Goal: Information Seeking & Learning: Check status

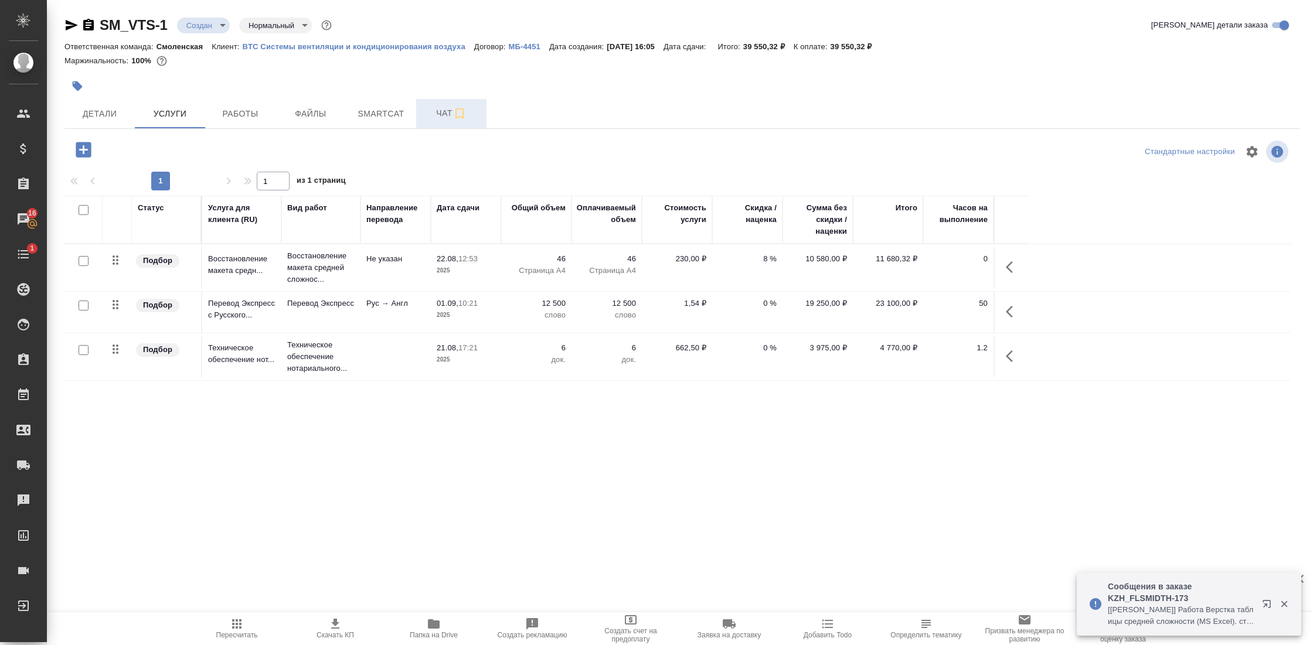
click at [442, 124] on button "Чат" at bounding box center [451, 113] width 70 height 29
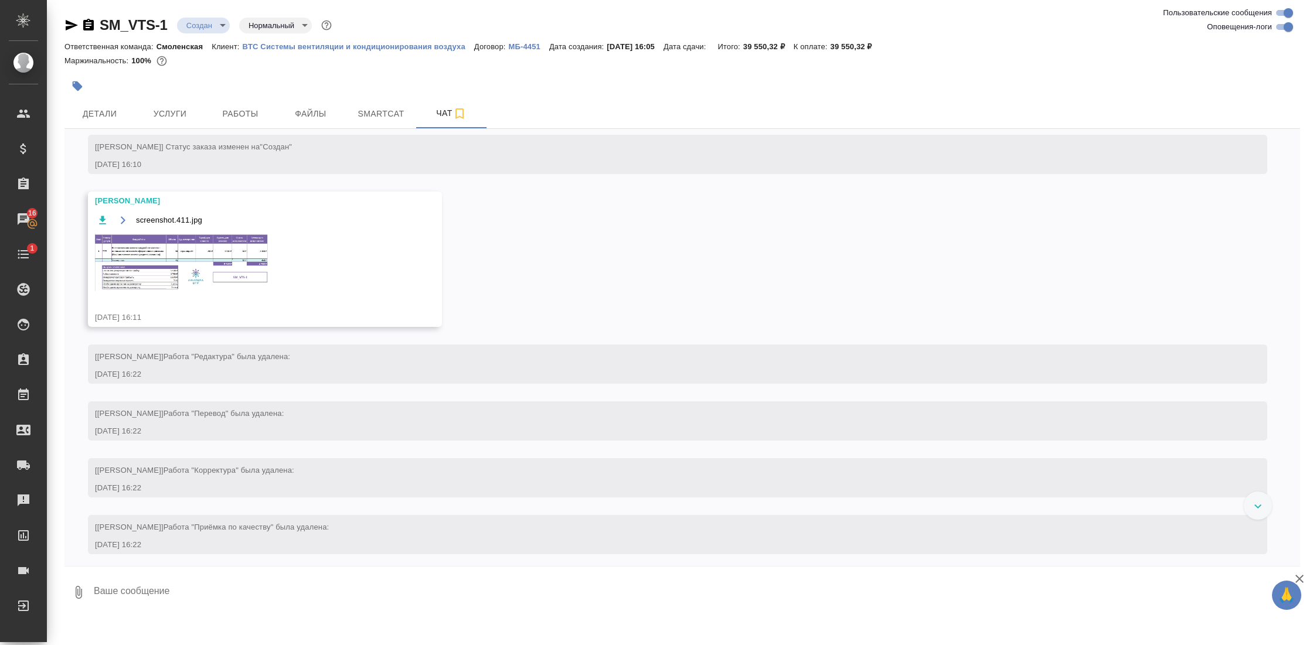
scroll to position [165, 0]
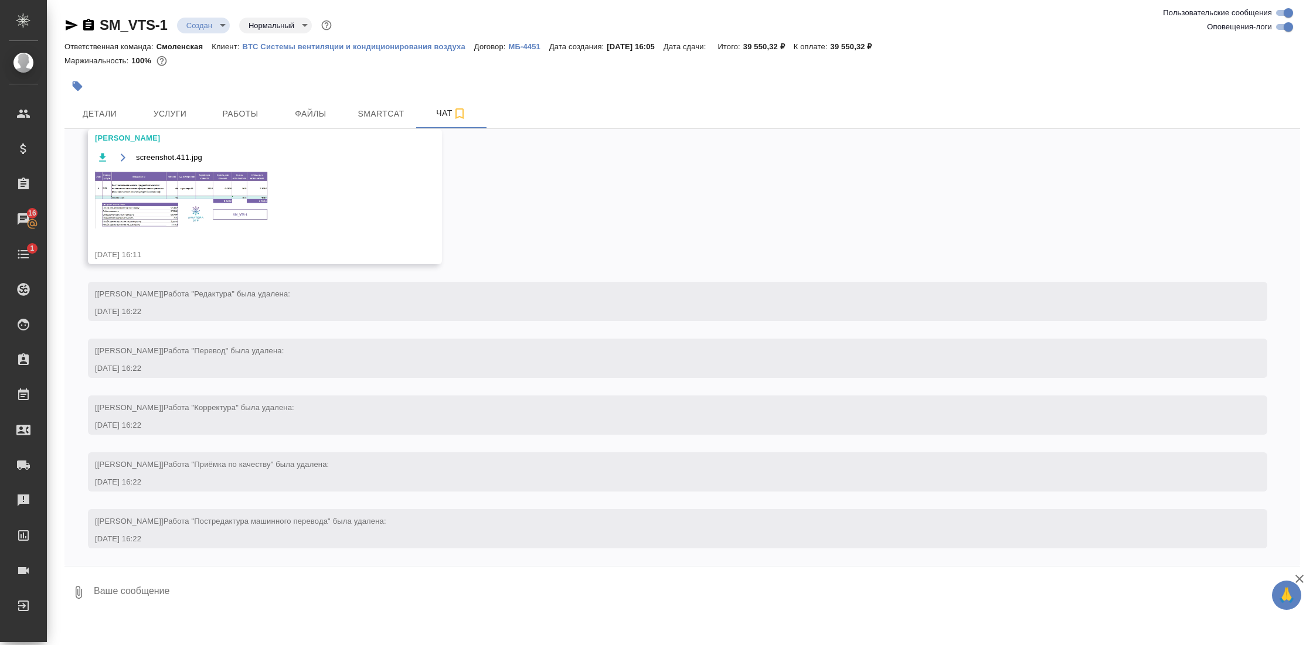
click at [220, 209] on img at bounding box center [183, 200] width 176 height 58
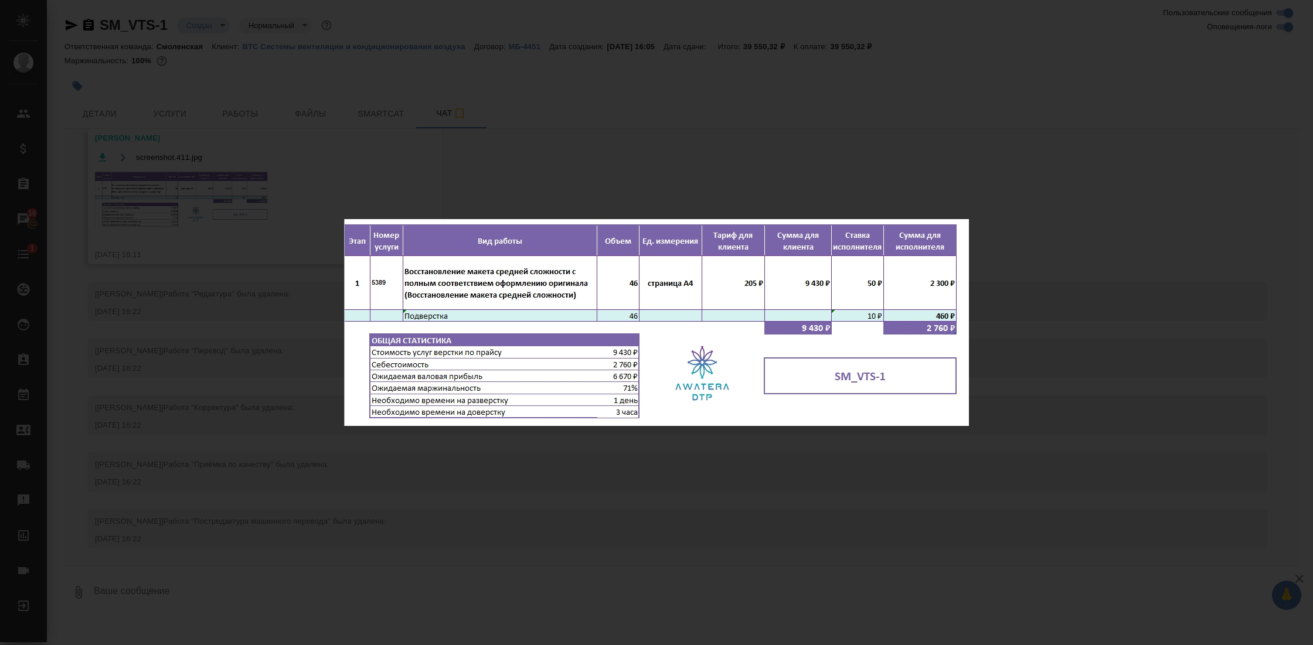
click at [761, 491] on div "screenshot.411.jpg 1 of 1" at bounding box center [656, 322] width 1313 height 645
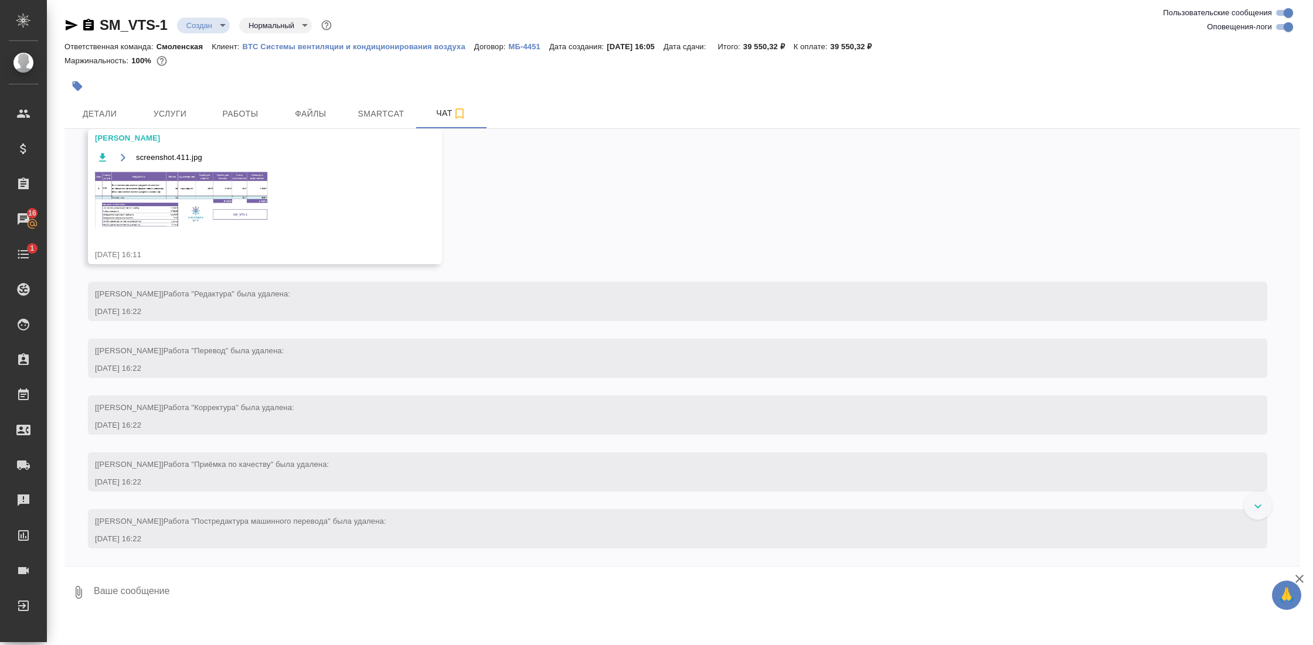
scroll to position [0, 0]
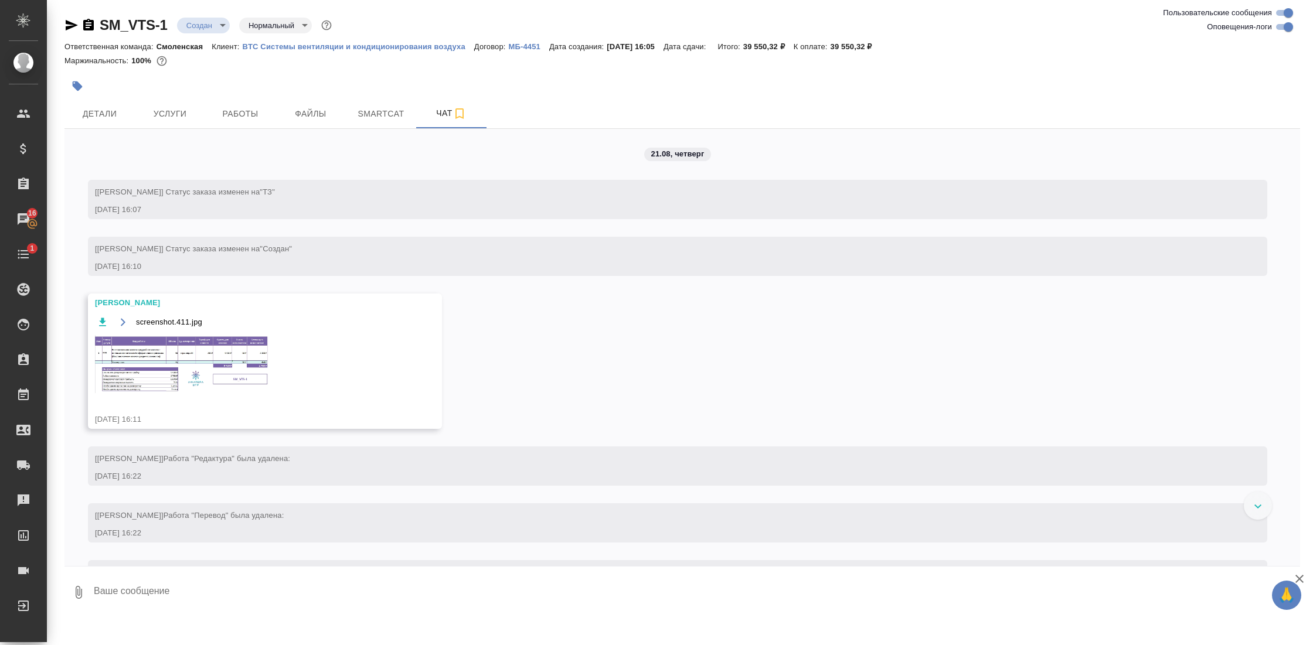
click at [179, 352] on img at bounding box center [183, 364] width 176 height 58
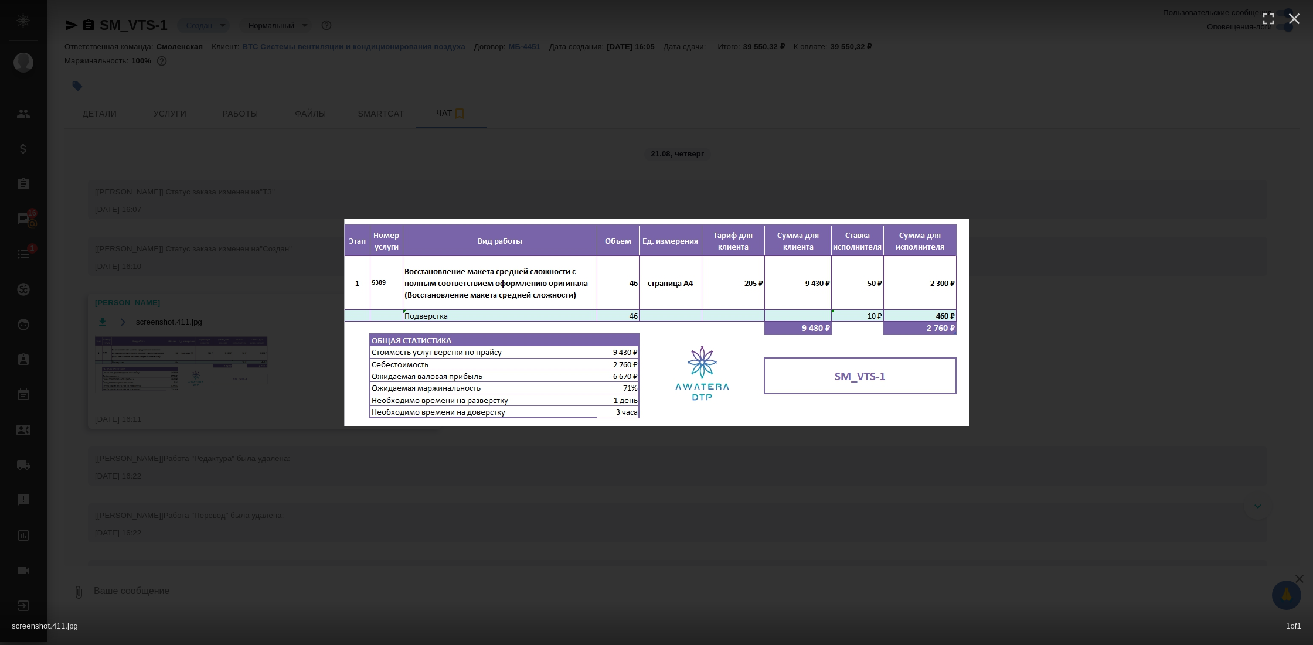
click at [515, 514] on div "screenshot.411.jpg 1 of 1" at bounding box center [656, 322] width 1313 height 645
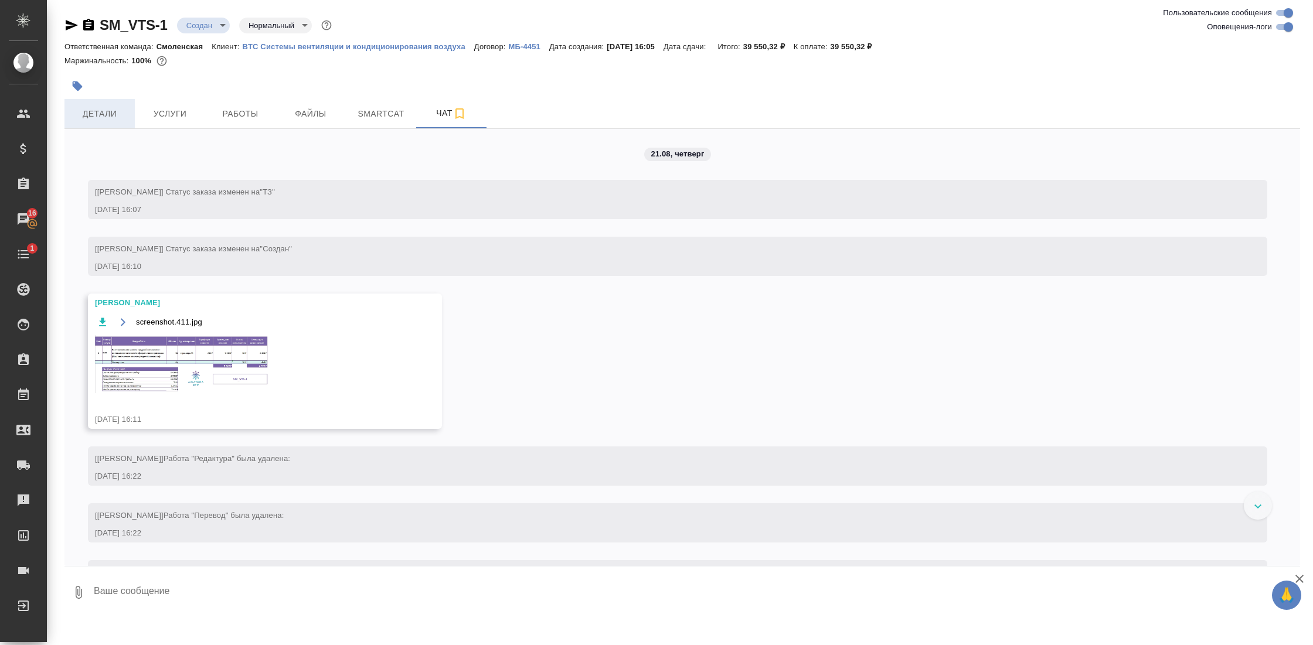
click at [118, 108] on span "Детали" at bounding box center [100, 114] width 56 height 15
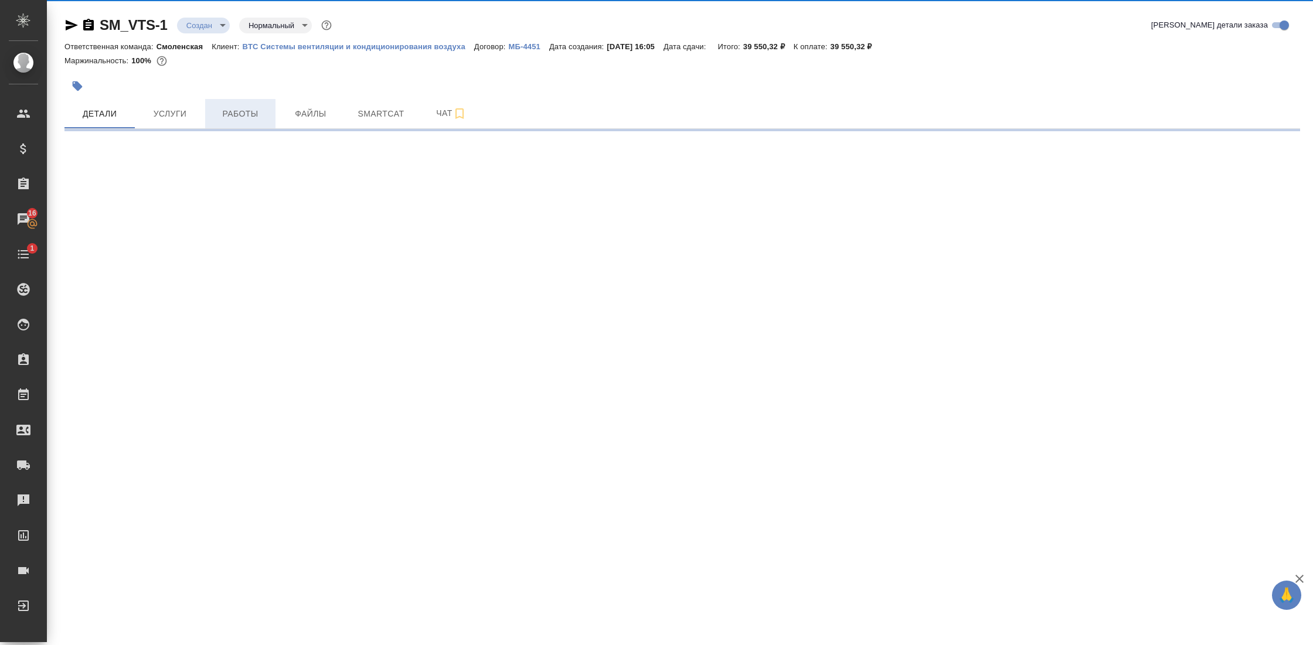
select select "RU"
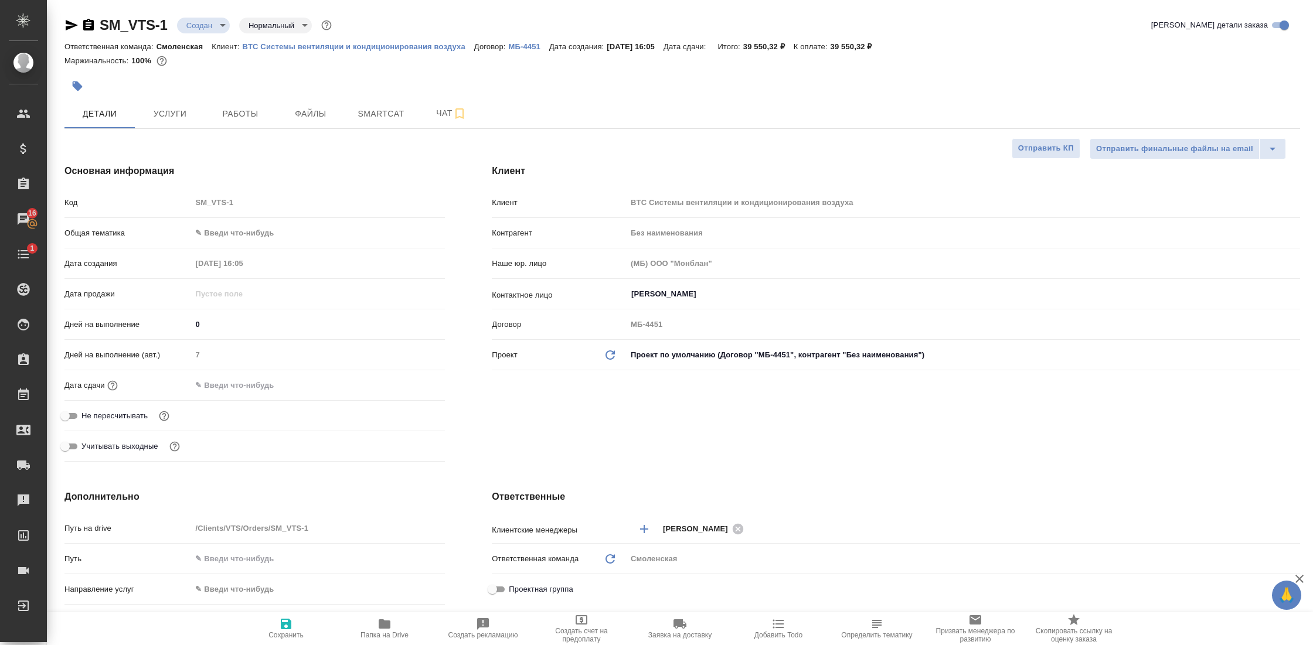
type textarea "x"
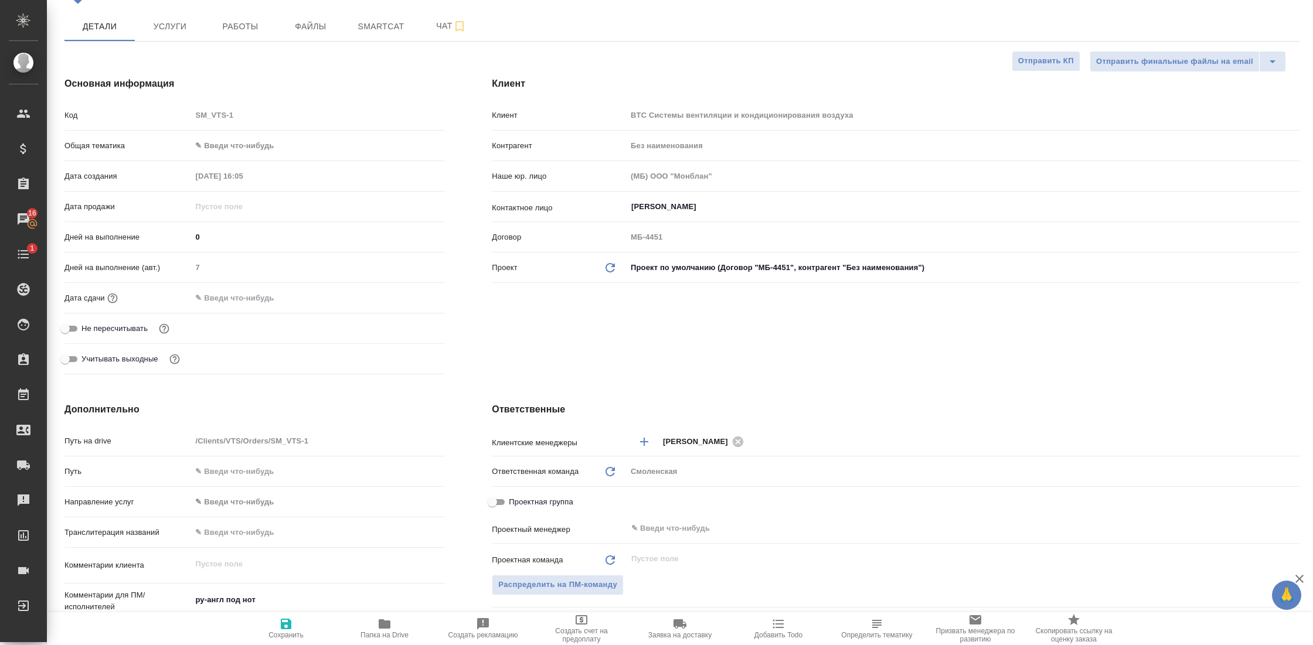
scroll to position [186, 0]
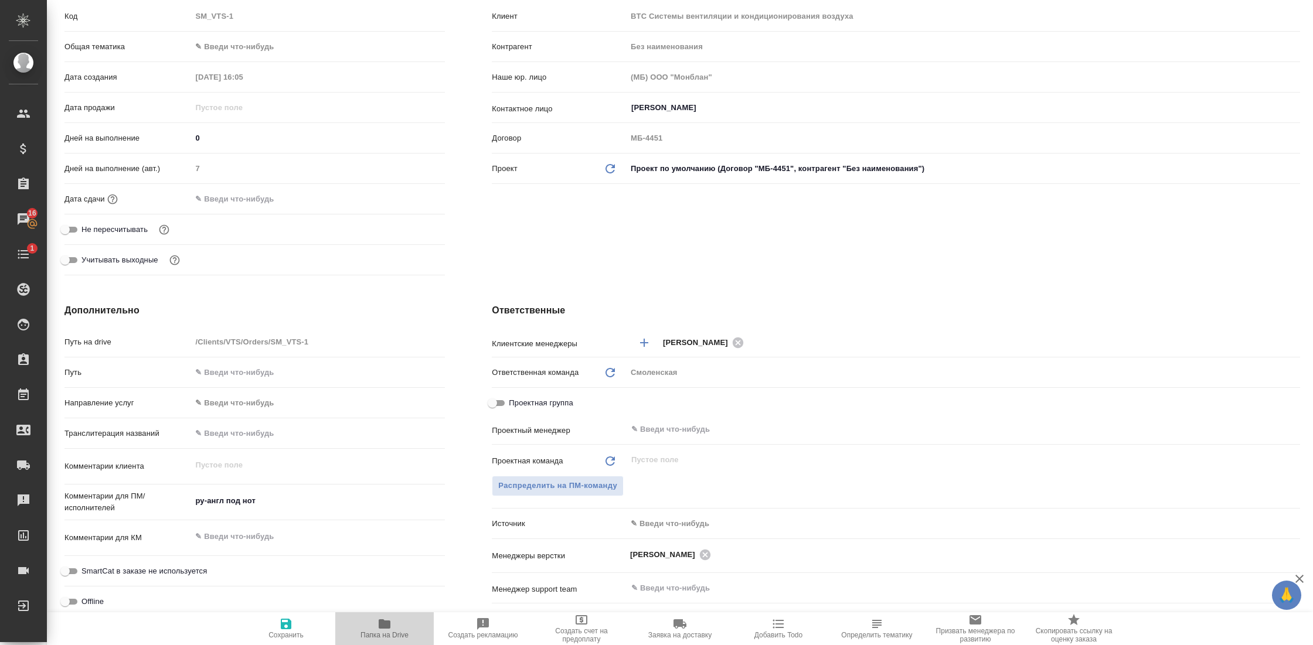
click at [394, 615] on button "Папка на Drive" at bounding box center [384, 628] width 98 height 33
type textarea "x"
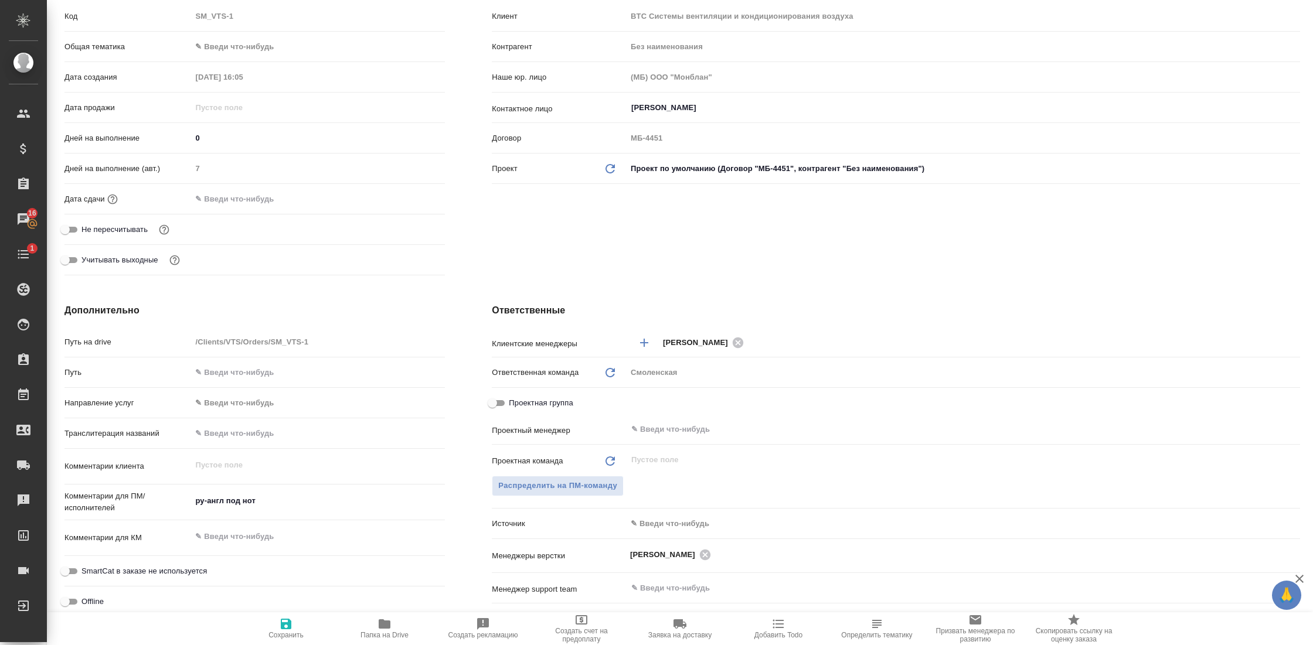
type textarea "x"
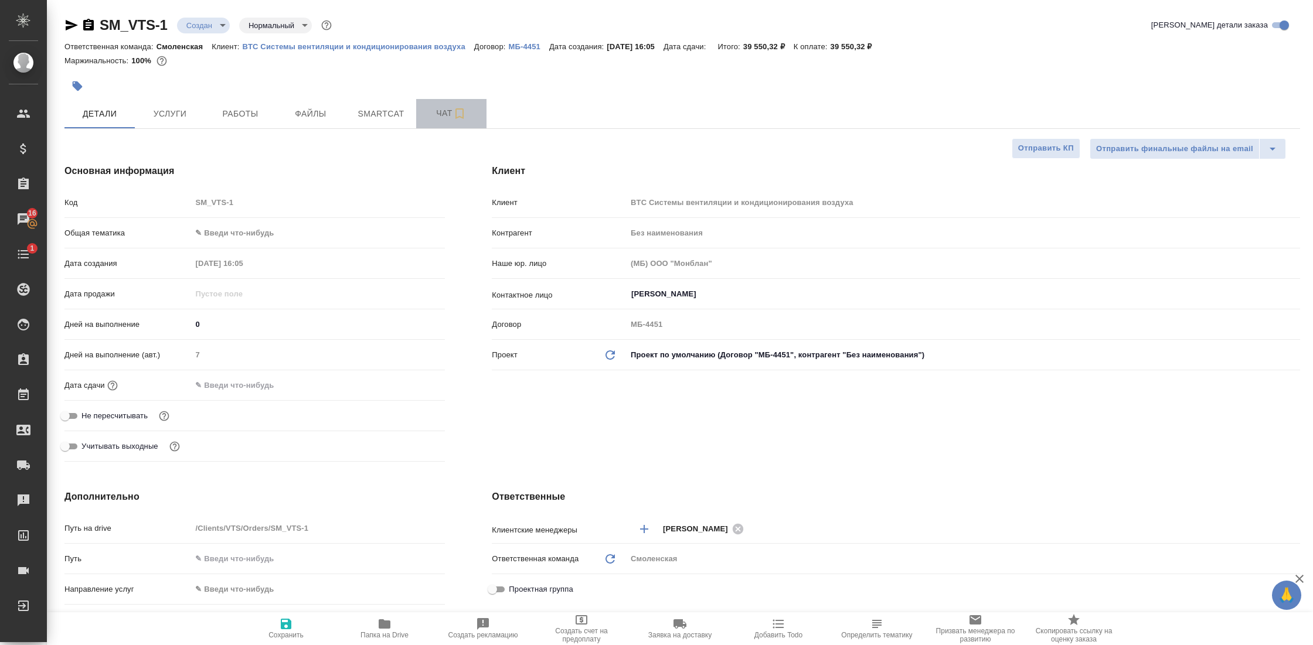
click at [434, 107] on span "Чат" at bounding box center [451, 113] width 56 height 15
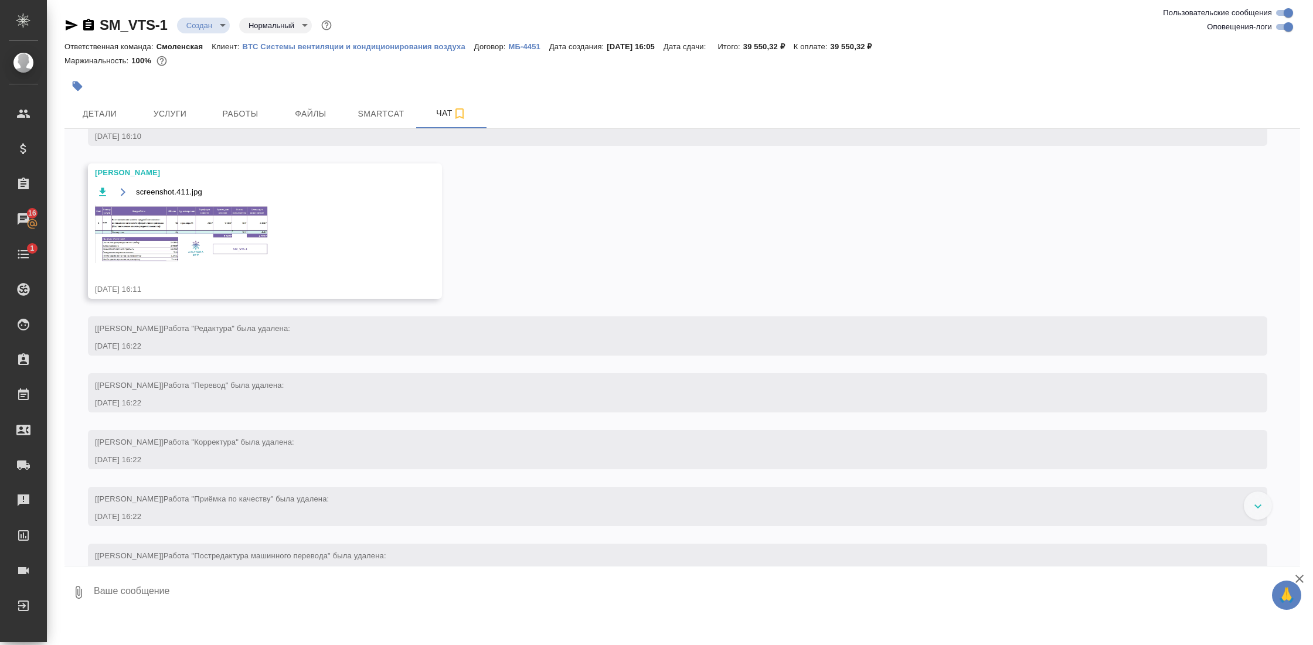
scroll to position [165, 0]
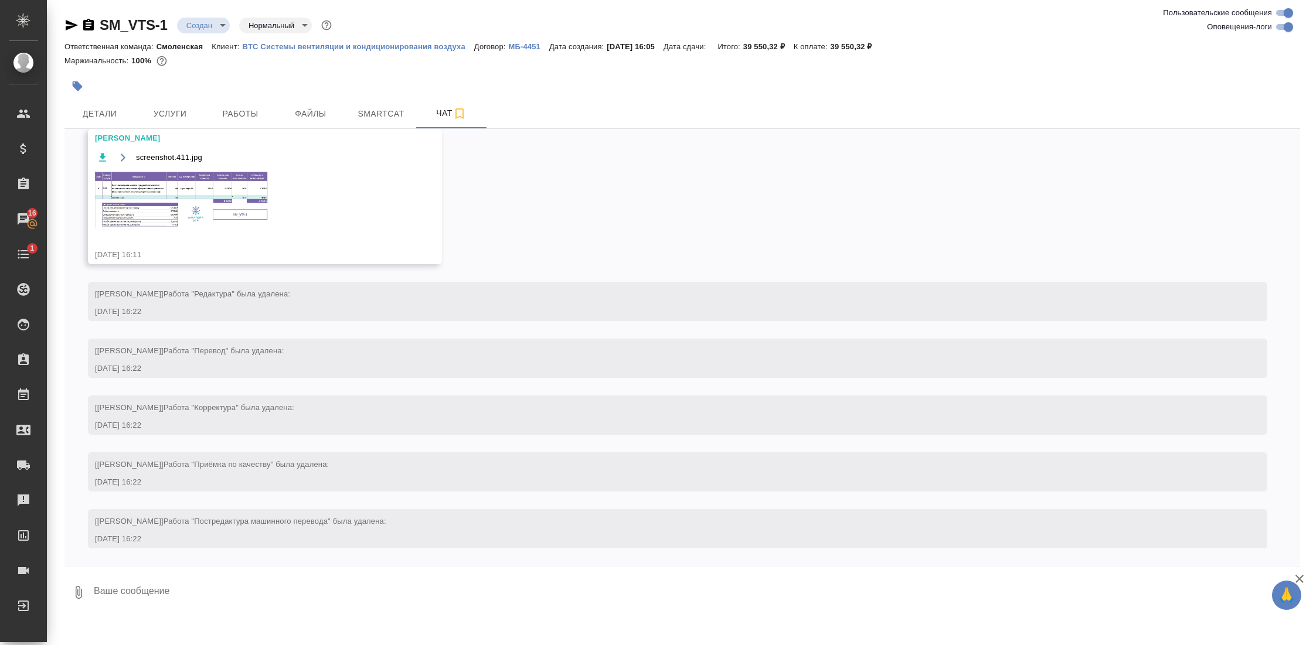
click at [217, 200] on img at bounding box center [183, 200] width 176 height 58
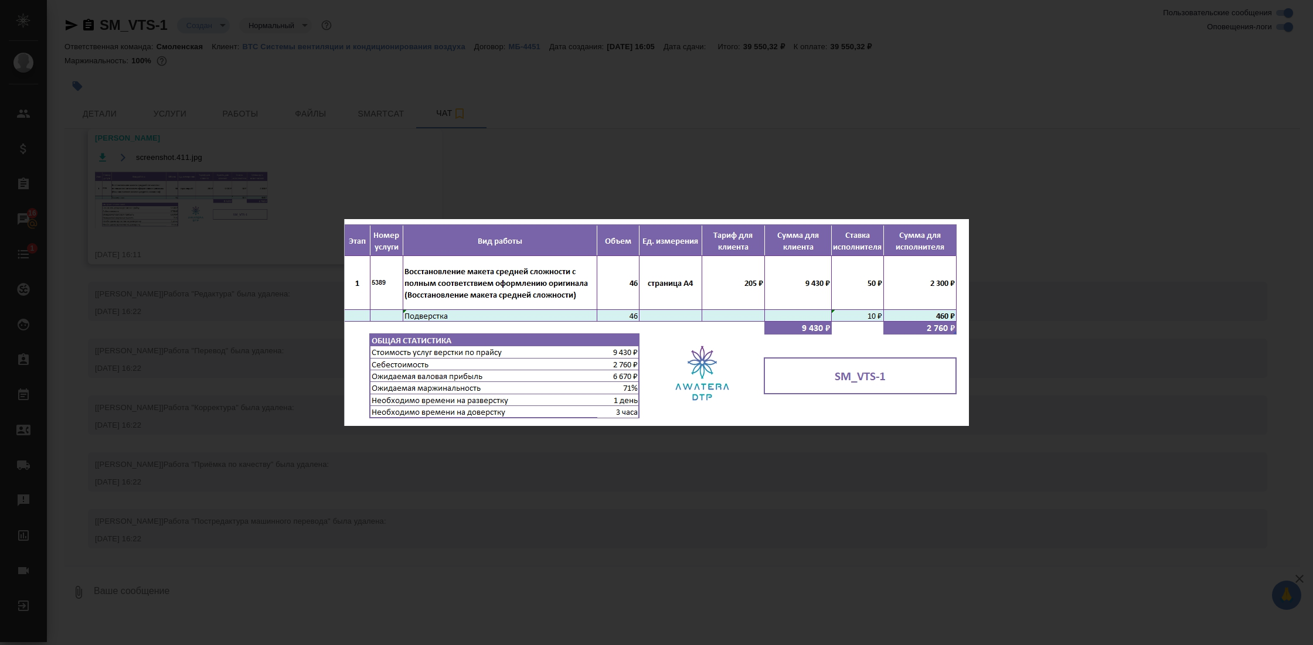
click at [1086, 215] on div "screenshot.411.jpg 1 of 1" at bounding box center [656, 322] width 1313 height 645
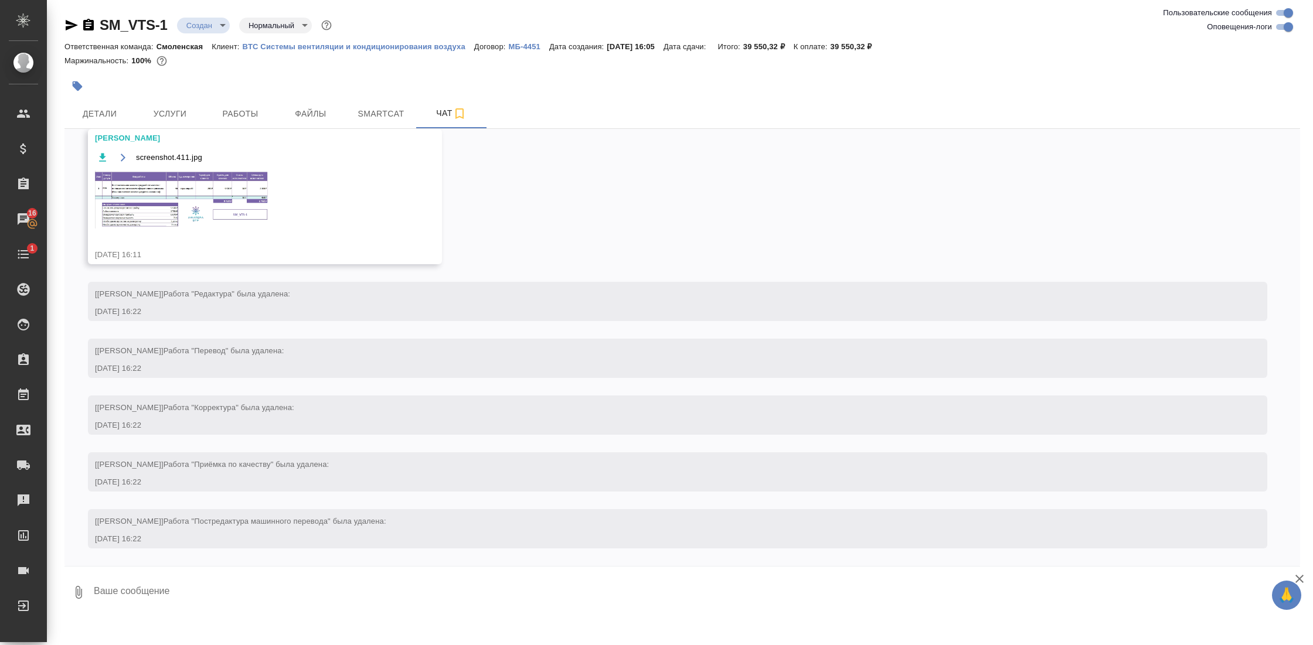
click at [537, 46] on p "МБ-4451" at bounding box center [529, 46] width 40 height 9
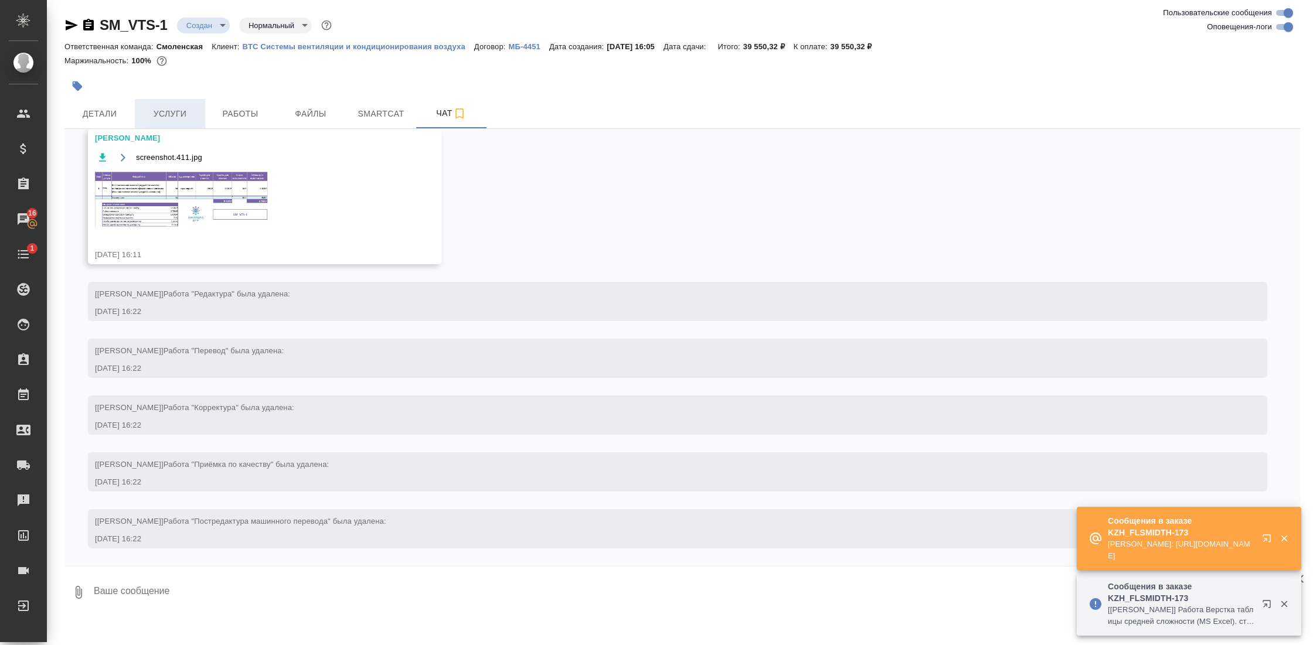
click at [163, 113] on span "Услуги" at bounding box center [170, 114] width 56 height 15
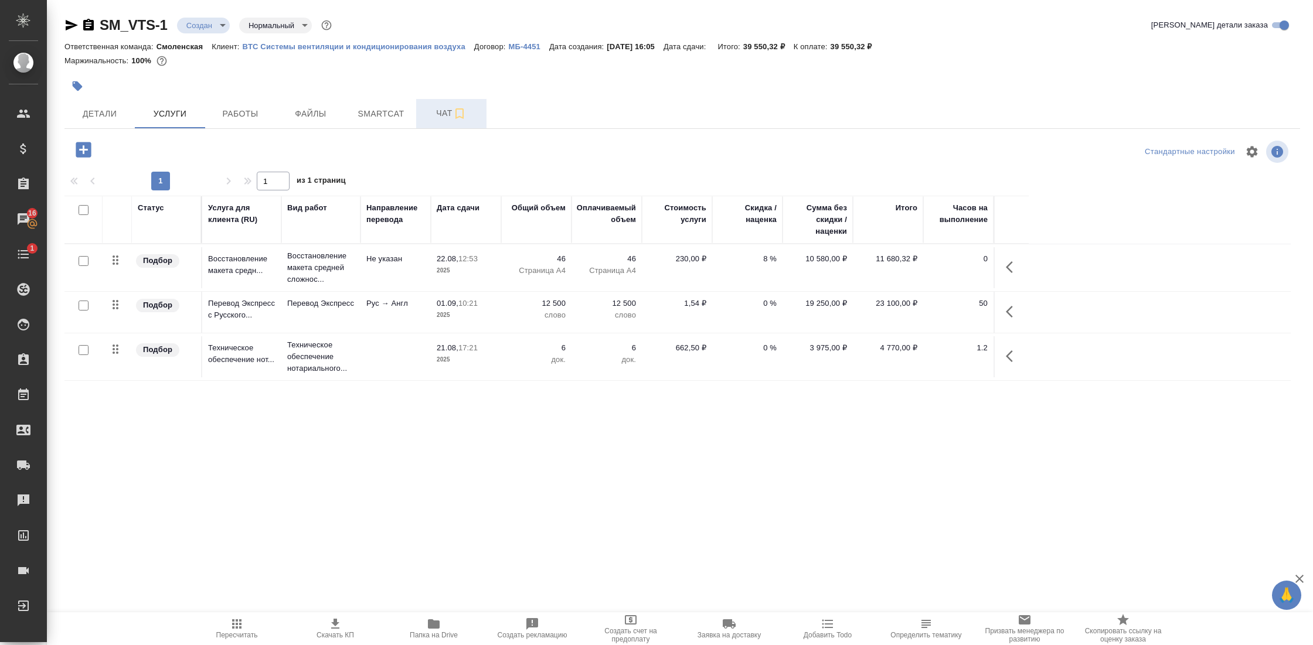
click at [431, 116] on span "Чат" at bounding box center [451, 113] width 56 height 15
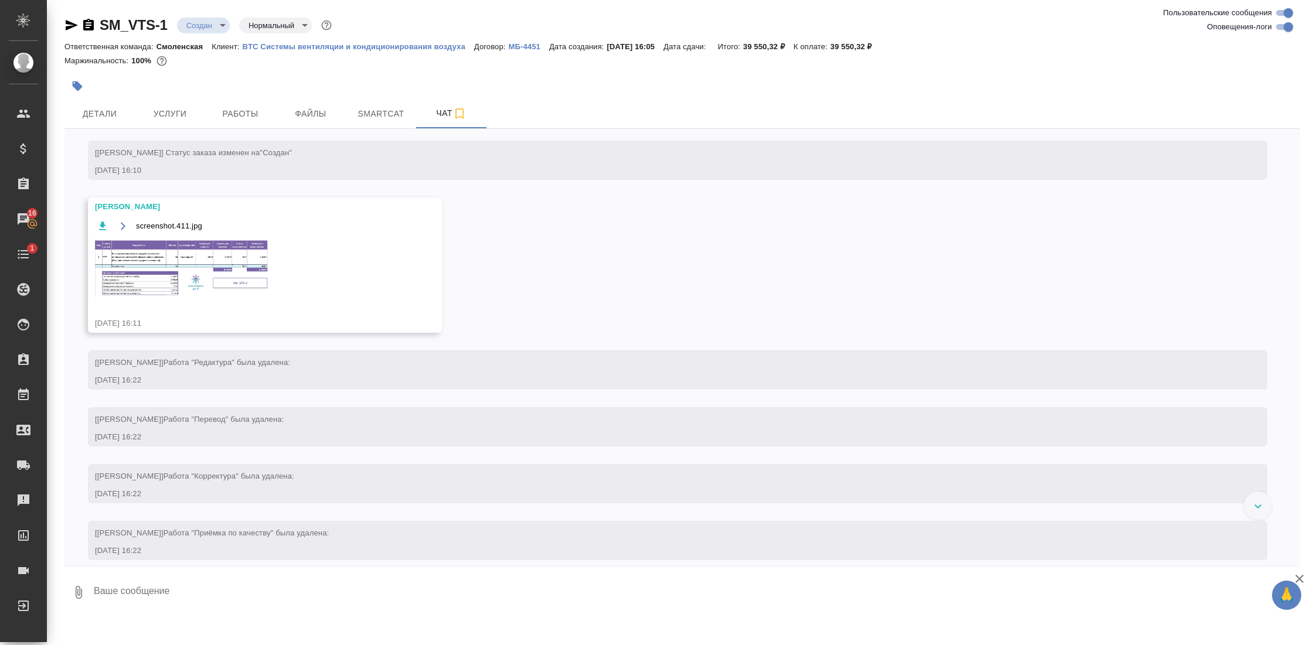
scroll to position [222, 0]
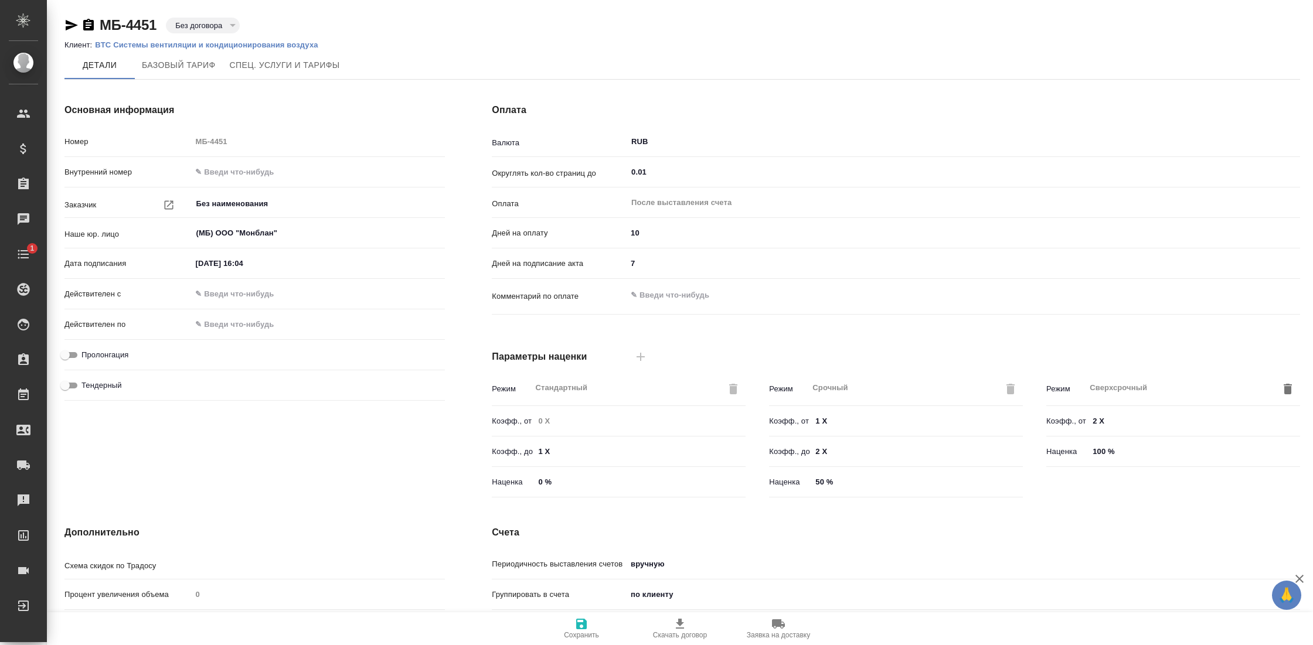
type input "Прайс_2025_филиалы"
type input "Стандартный шаблон - [PHONE_NUMBER] - ВЫБЕРИ МЕНЯ!"
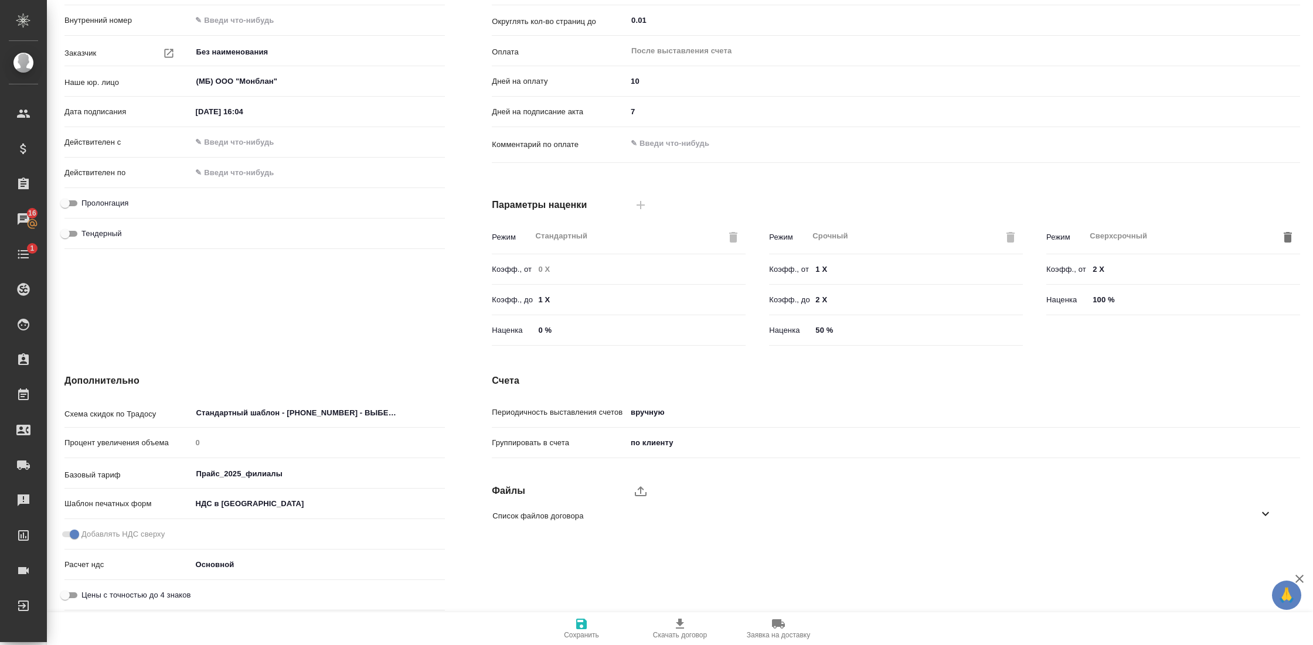
click at [578, 513] on div "Список файлов договора" at bounding box center [887, 516] width 808 height 28
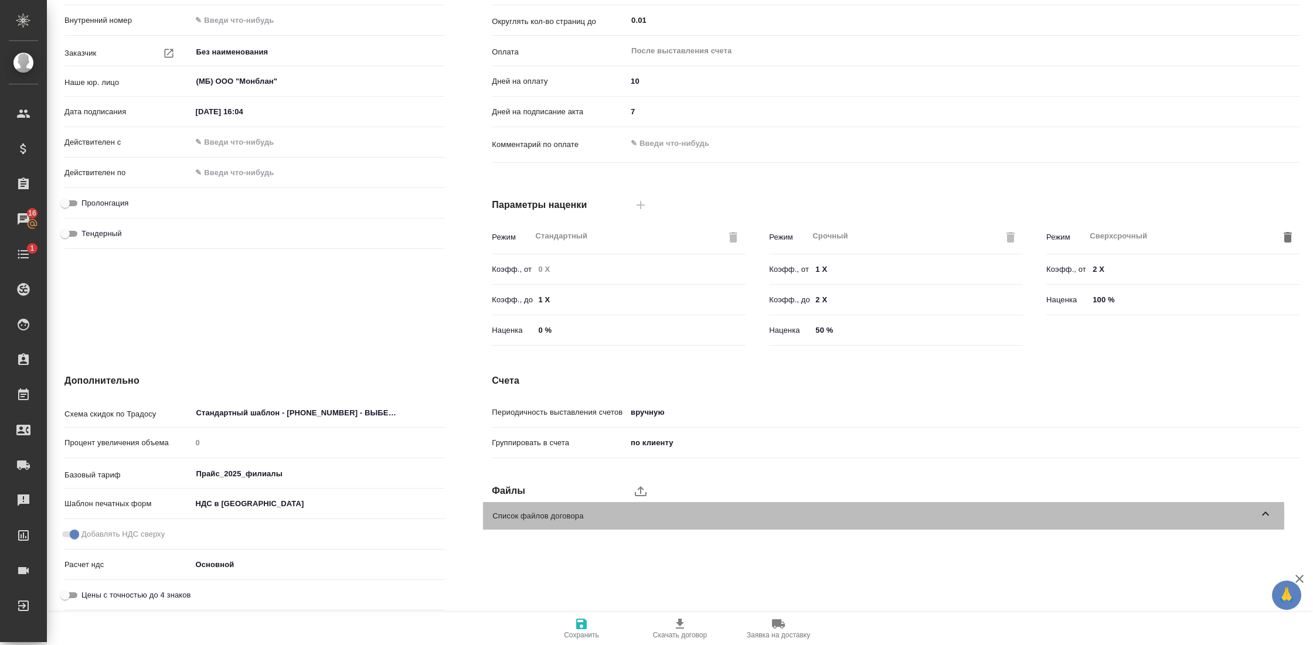
click at [690, 514] on span "Список файлов договора" at bounding box center [875, 516] width 766 height 12
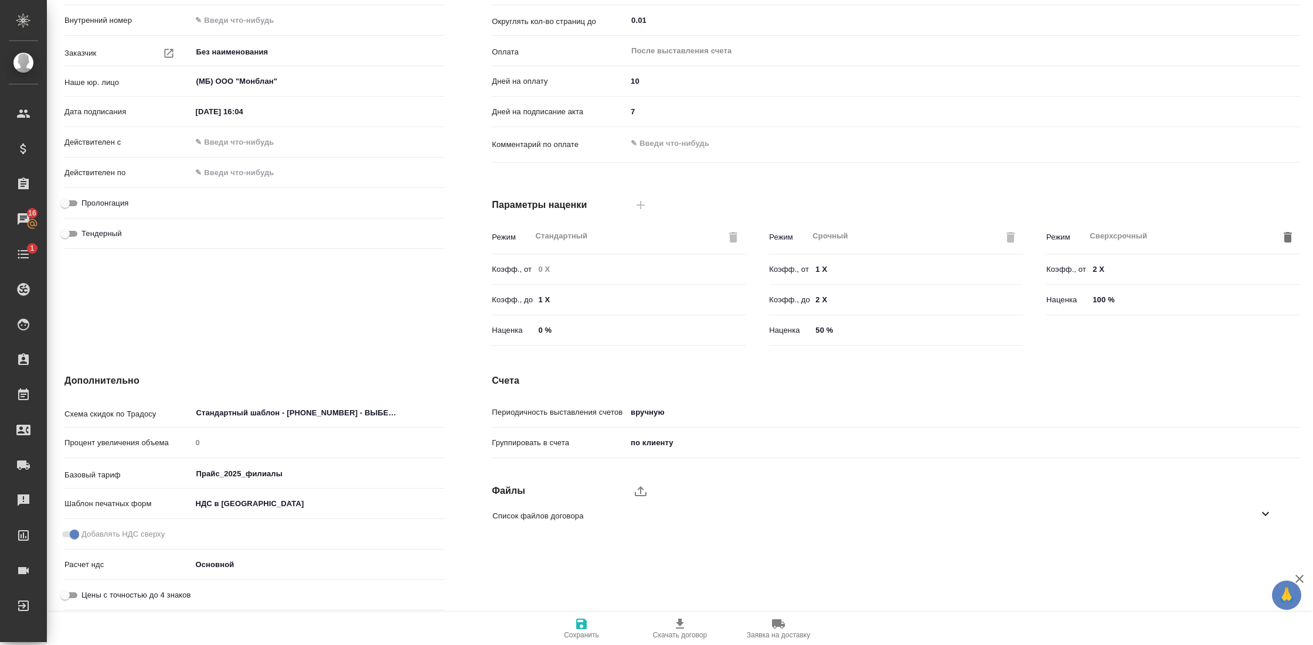
scroll to position [0, 0]
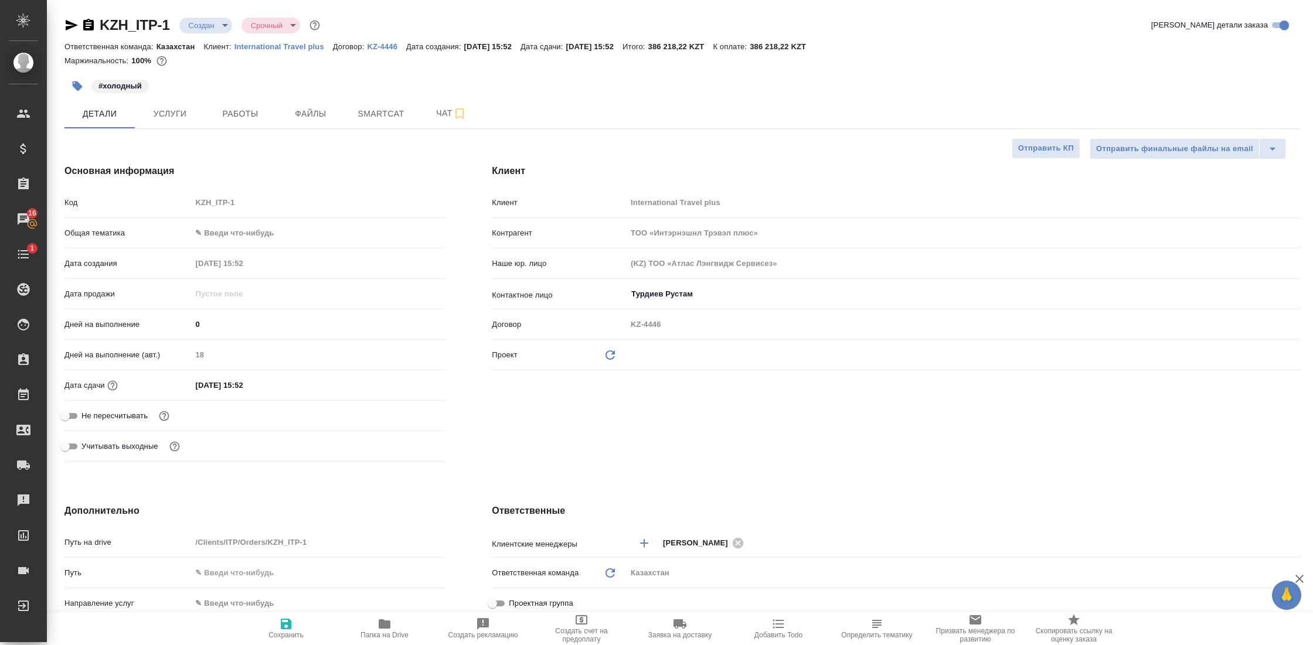
select select "RU"
